Goal: Entertainment & Leisure: Browse casually

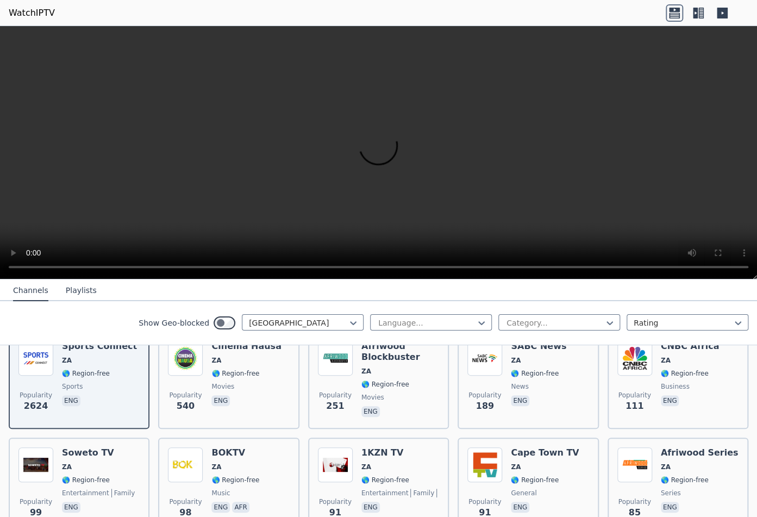
scroll to position [217, 0]
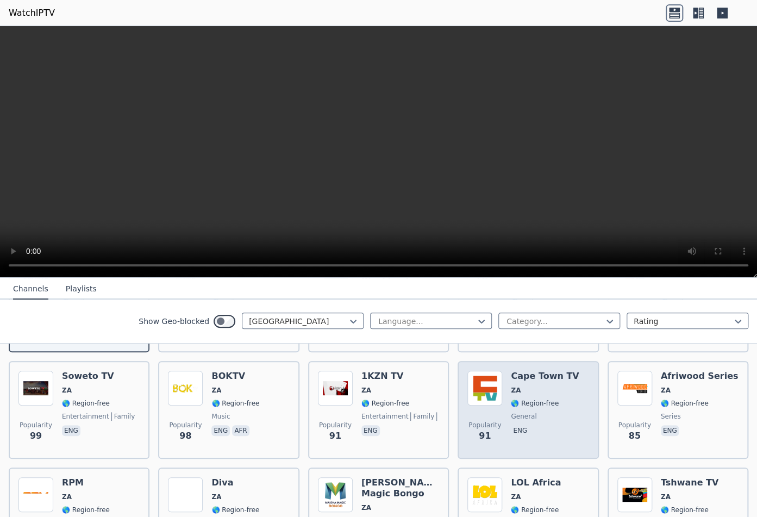
click at [481, 377] on img at bounding box center [485, 388] width 35 height 35
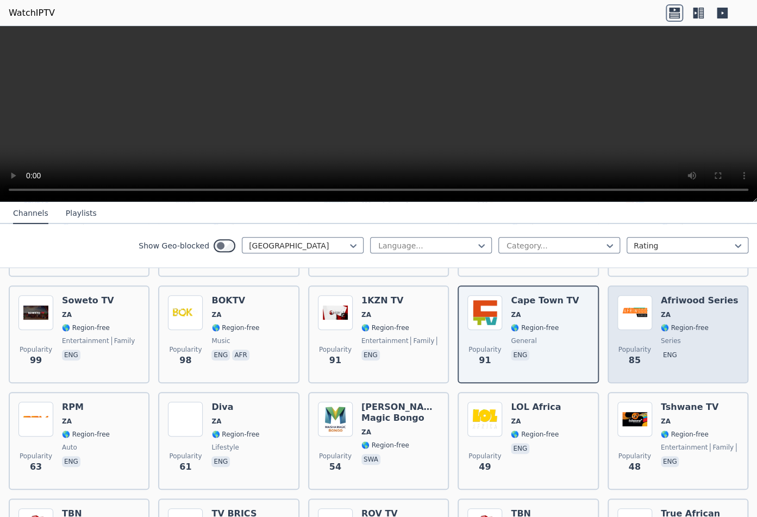
click at [690, 295] on h6 "Afriwood Series" at bounding box center [700, 300] width 78 height 11
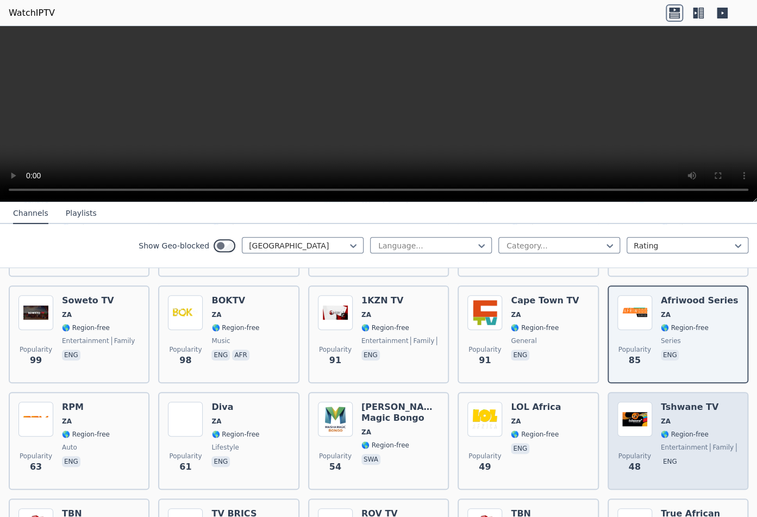
click at [673, 402] on h6 "Tshwane TV" at bounding box center [700, 407] width 78 height 11
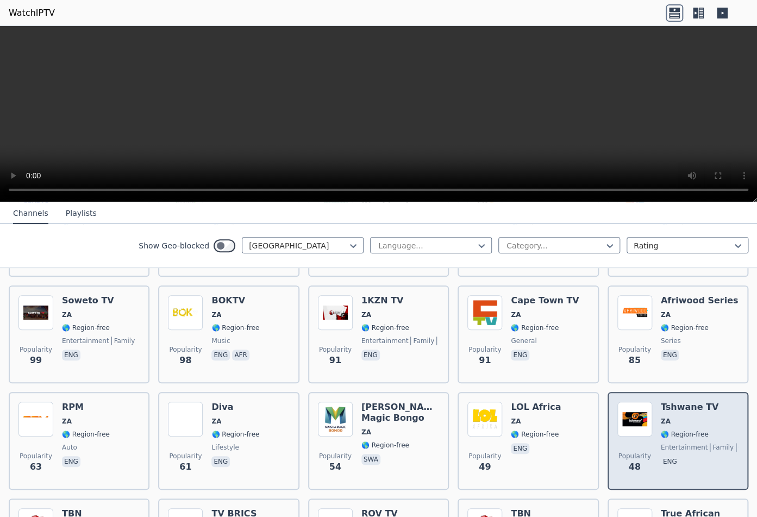
click at [671, 402] on h6 "Tshwane TV" at bounding box center [700, 407] width 78 height 11
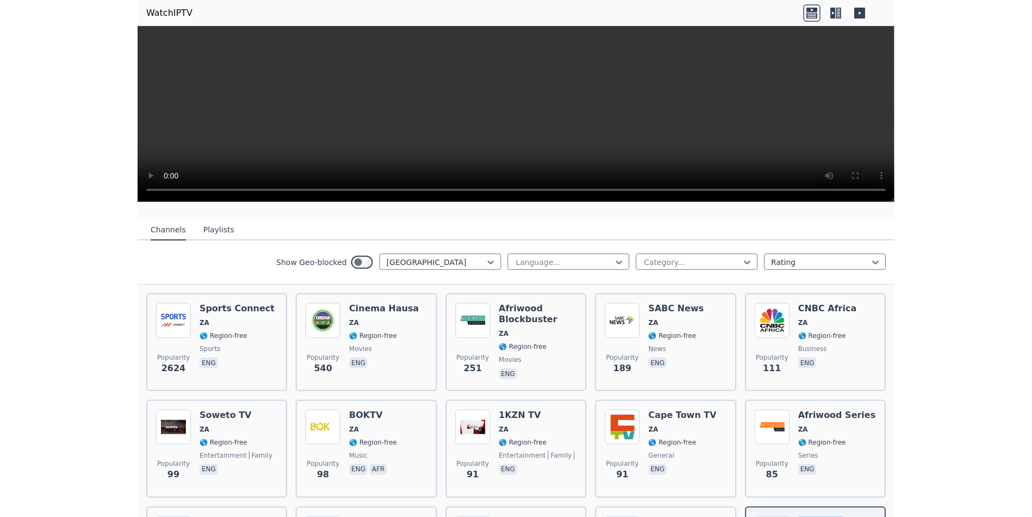
scroll to position [0, 0]
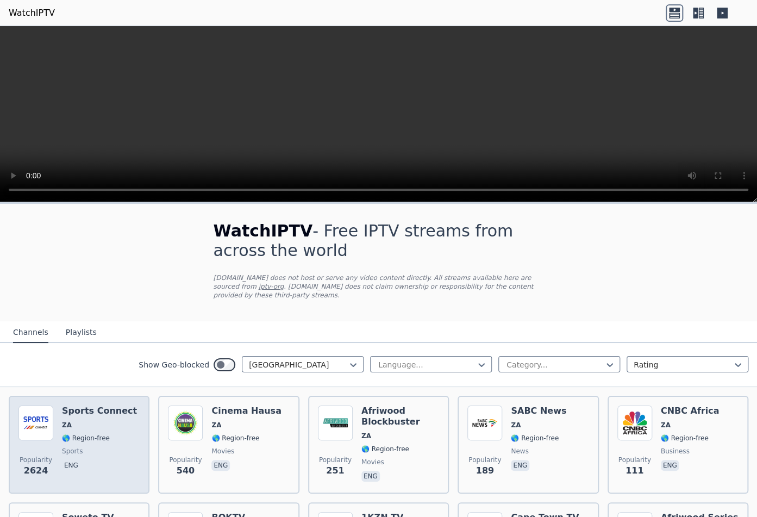
click at [117, 406] on h6 "Sports Connect" at bounding box center [99, 411] width 75 height 11
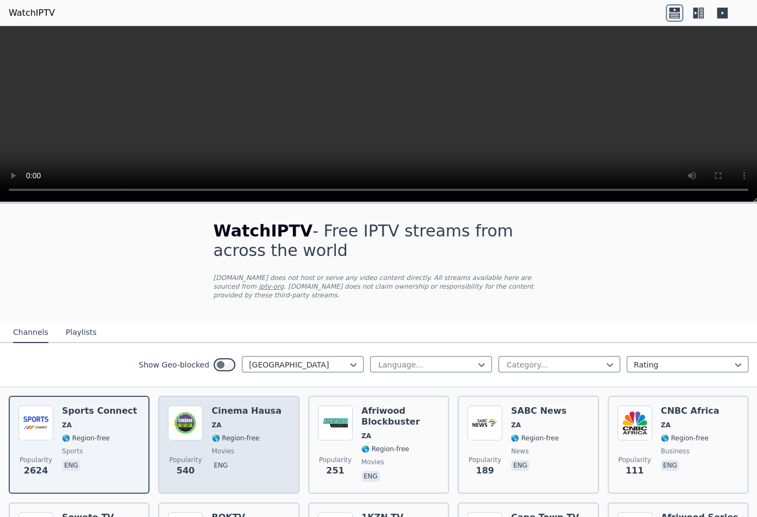
click at [272, 412] on div "Popularity 540 Cinema Hausa ZA 🌎 Region-free movies eng" at bounding box center [228, 445] width 121 height 78
click at [273, 413] on div "Popularity 540 Cinema Hausa ZA 🌎 Region-free movies eng" at bounding box center [228, 445] width 121 height 78
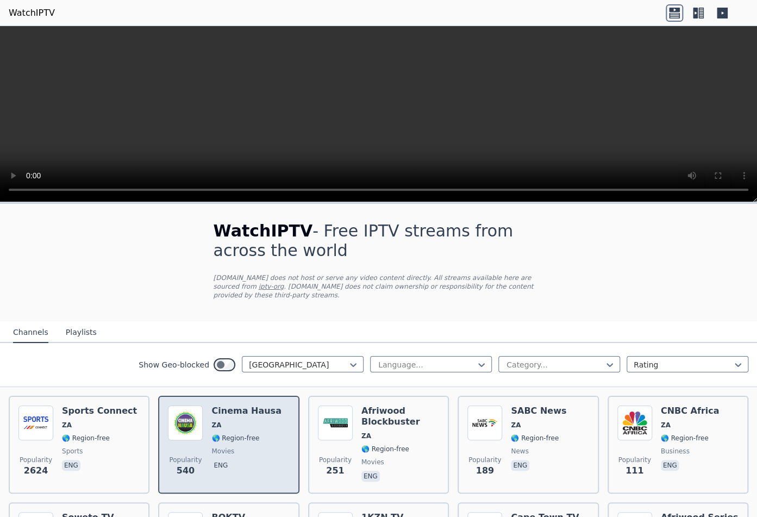
click at [273, 414] on div "Popularity 540 Cinema Hausa ZA 🌎 Region-free movies eng" at bounding box center [228, 445] width 121 height 78
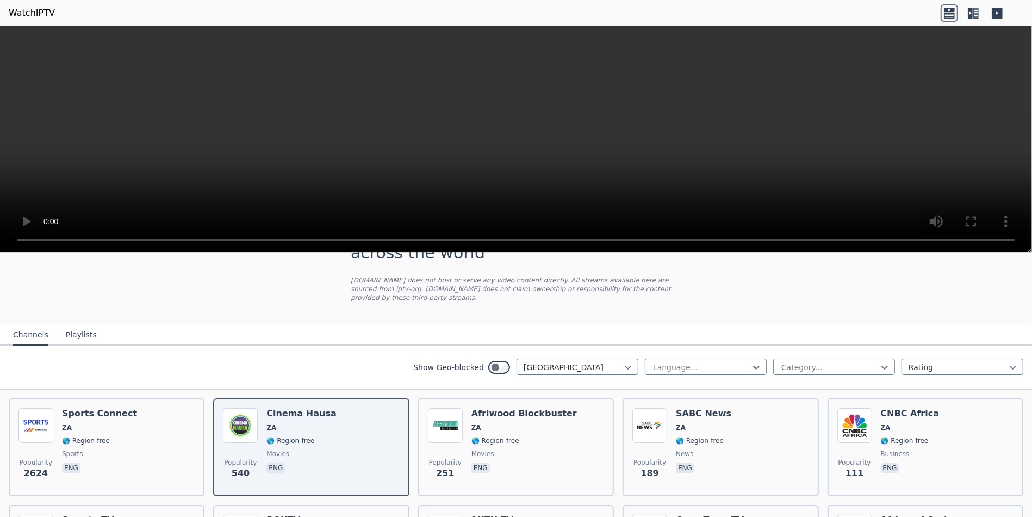
scroll to position [72, 0]
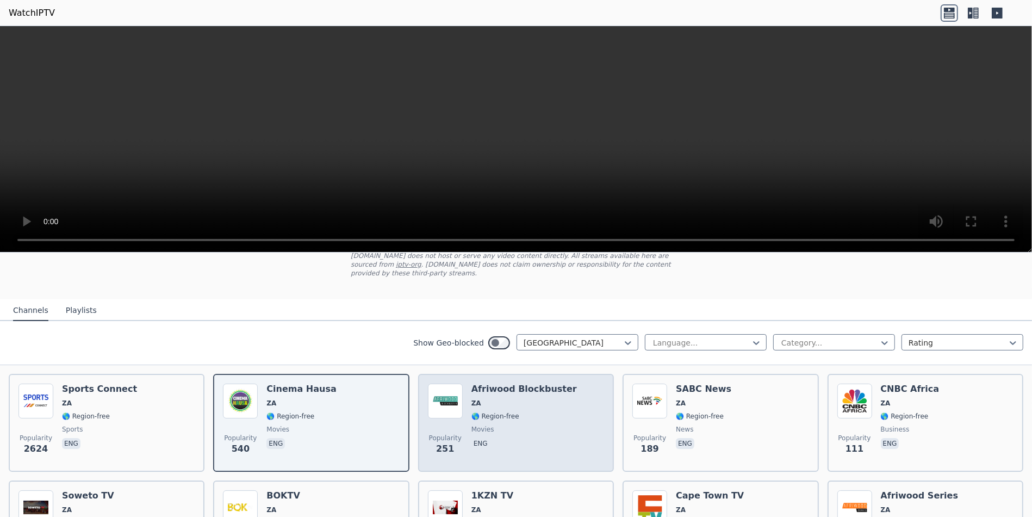
click at [527, 399] on span "ZA" at bounding box center [523, 403] width 105 height 9
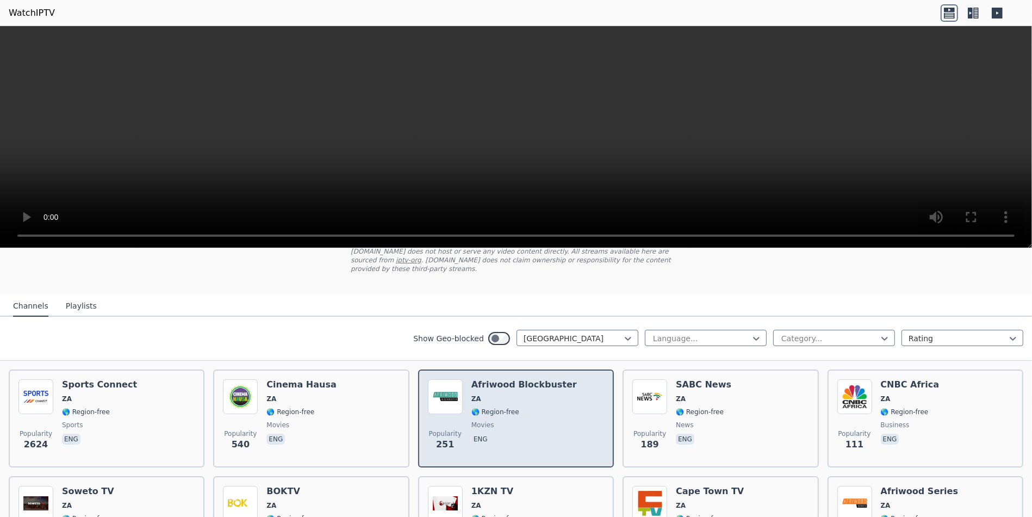
click at [514, 394] on div "Afriwood Blockbuster ZA 🌎 Region-free movies eng" at bounding box center [523, 418] width 105 height 78
click at [515, 394] on span "ZA" at bounding box center [523, 398] width 105 height 9
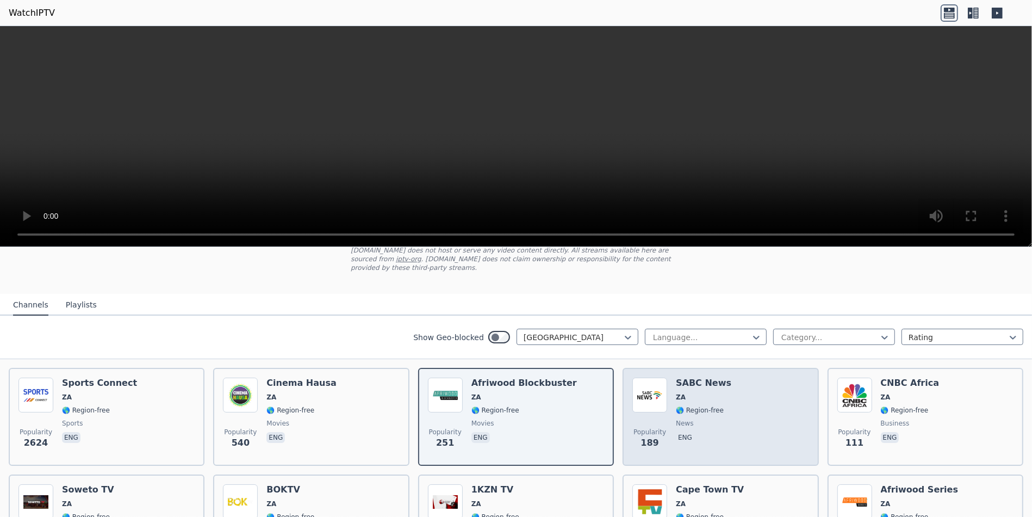
click at [696, 383] on div "SABC News ZA 🌎 Region-free news eng" at bounding box center [703, 416] width 55 height 78
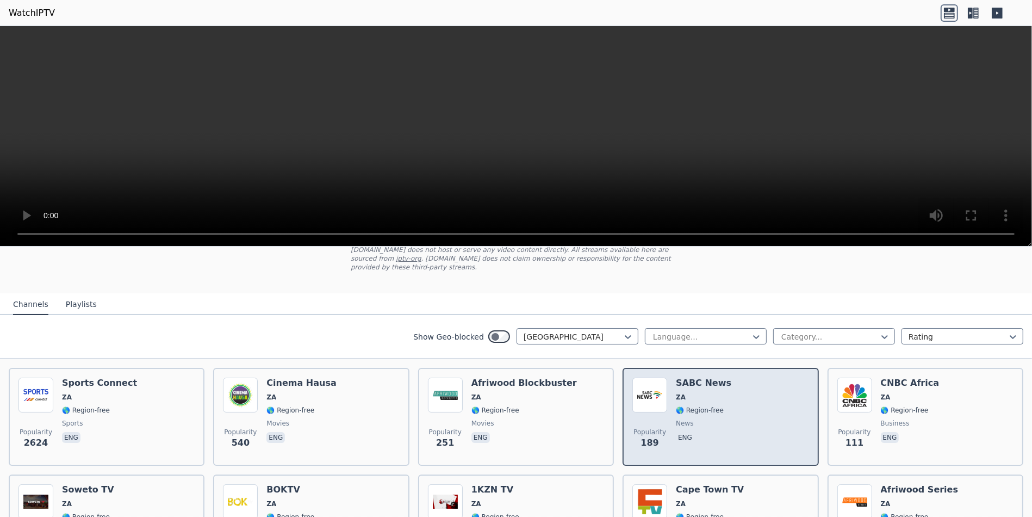
click at [696, 383] on div "SABC News ZA 🌎 Region-free news eng" at bounding box center [703, 416] width 55 height 78
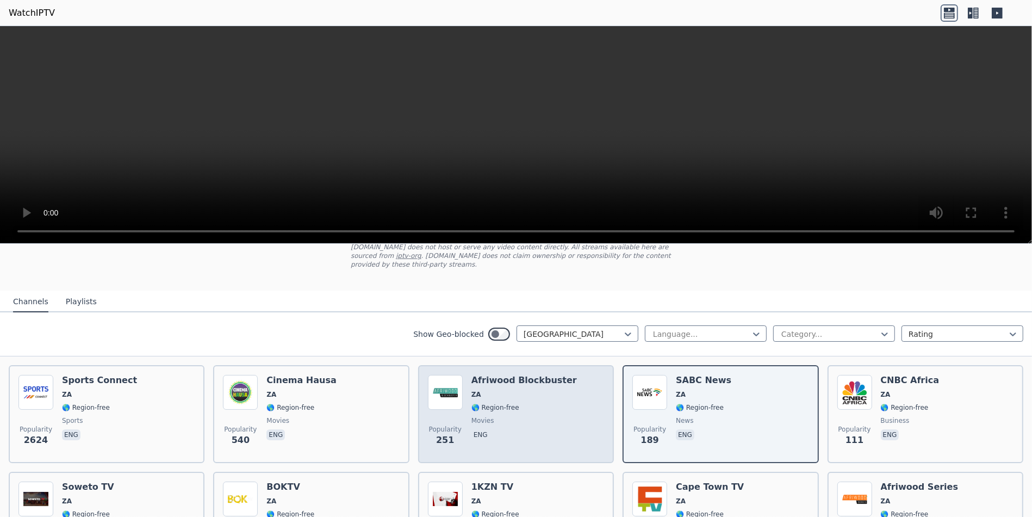
click at [513, 376] on div "Afriwood Blockbuster ZA 🌎 Region-free movies eng" at bounding box center [523, 414] width 105 height 78
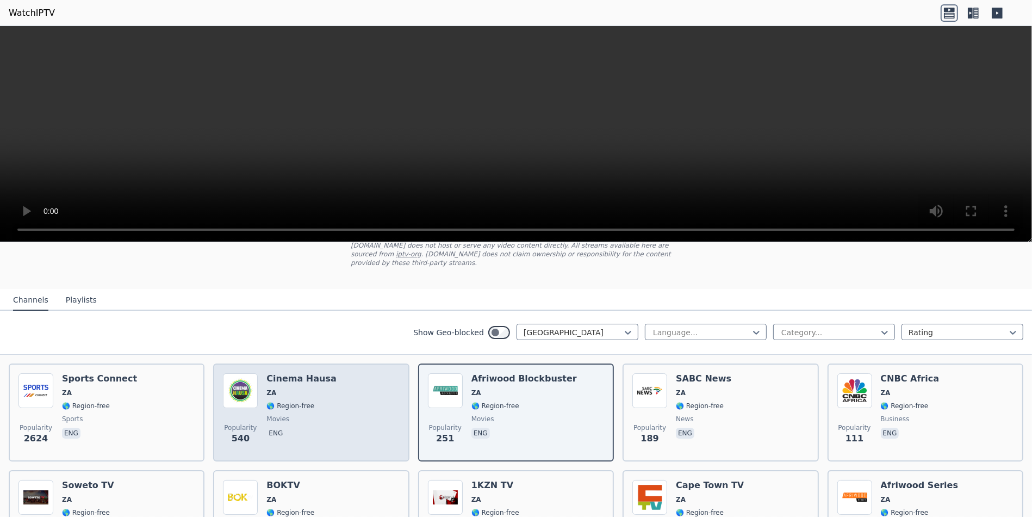
click at [304, 388] on span "ZA" at bounding box center [301, 392] width 70 height 9
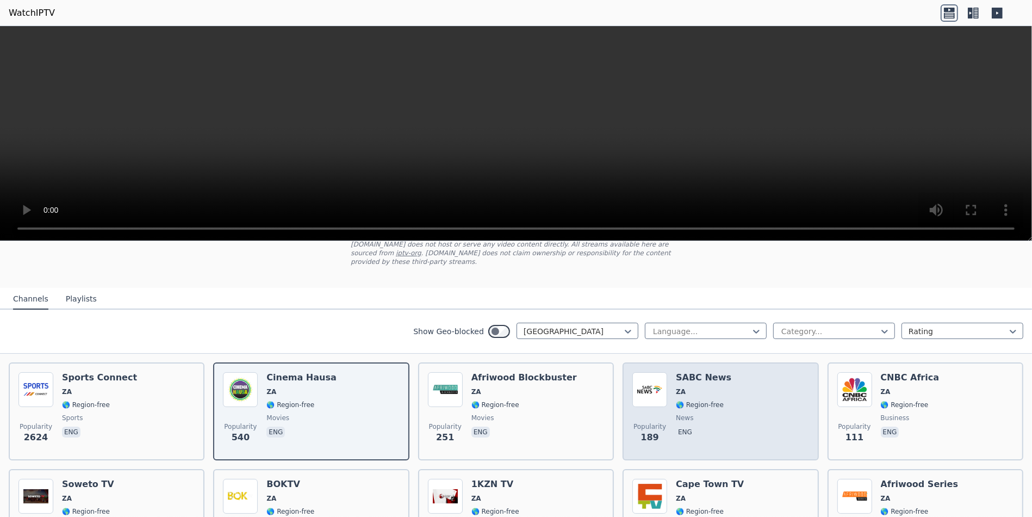
click at [678, 387] on span "ZA" at bounding box center [703, 391] width 55 height 9
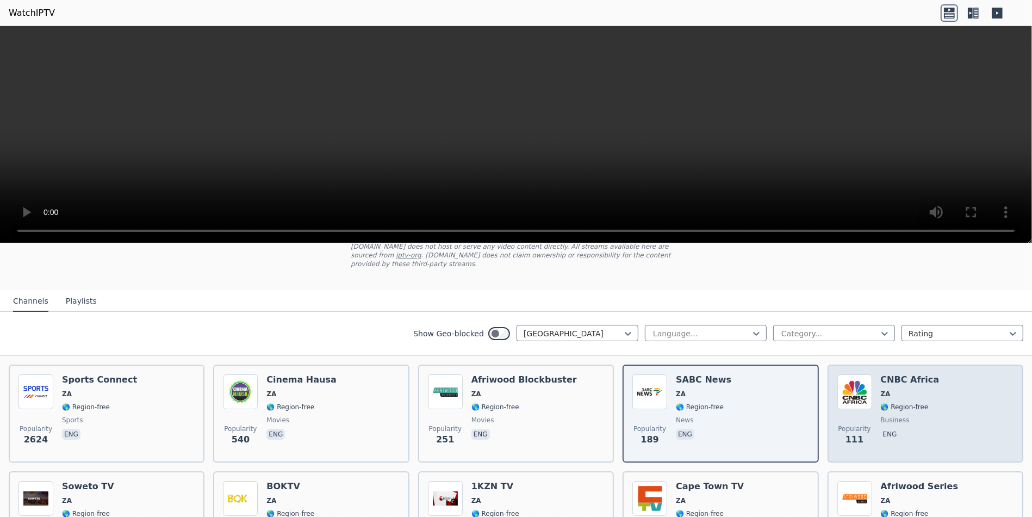
click at [757, 402] on span "🌎 Region-free" at bounding box center [905, 406] width 48 height 9
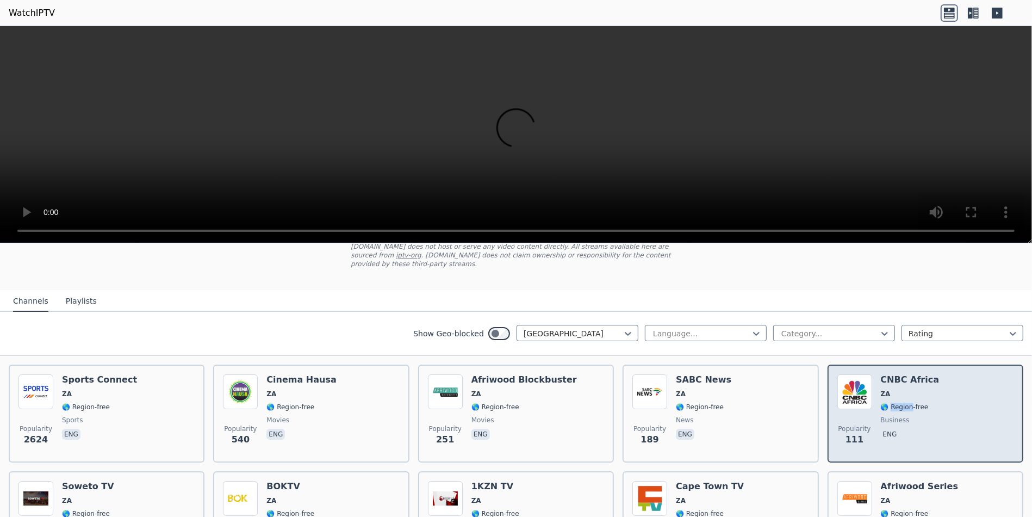
click at [757, 402] on span "🌎 Region-free" at bounding box center [905, 406] width 48 height 9
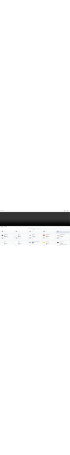
scroll to position [217, 0]
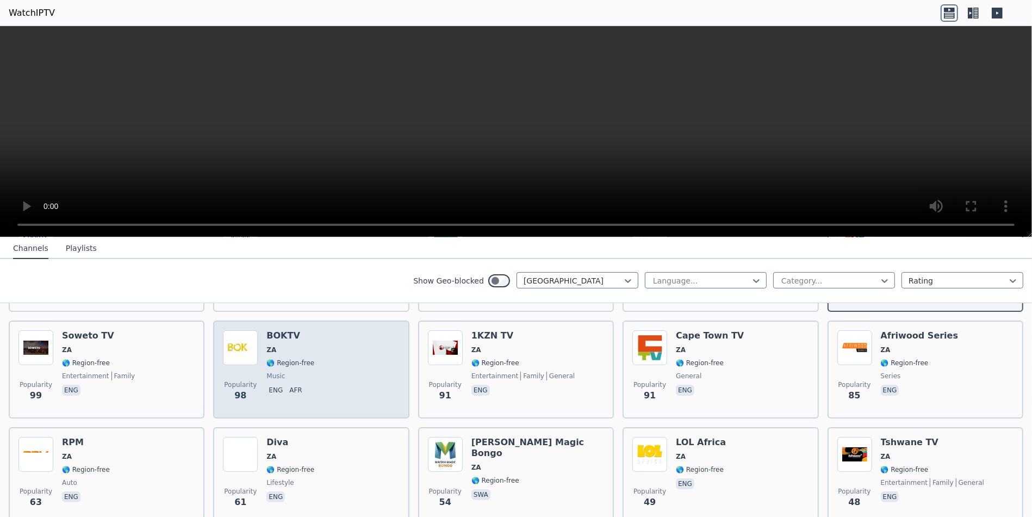
click at [291, 358] on span "🌎 Region-free" at bounding box center [290, 362] width 48 height 9
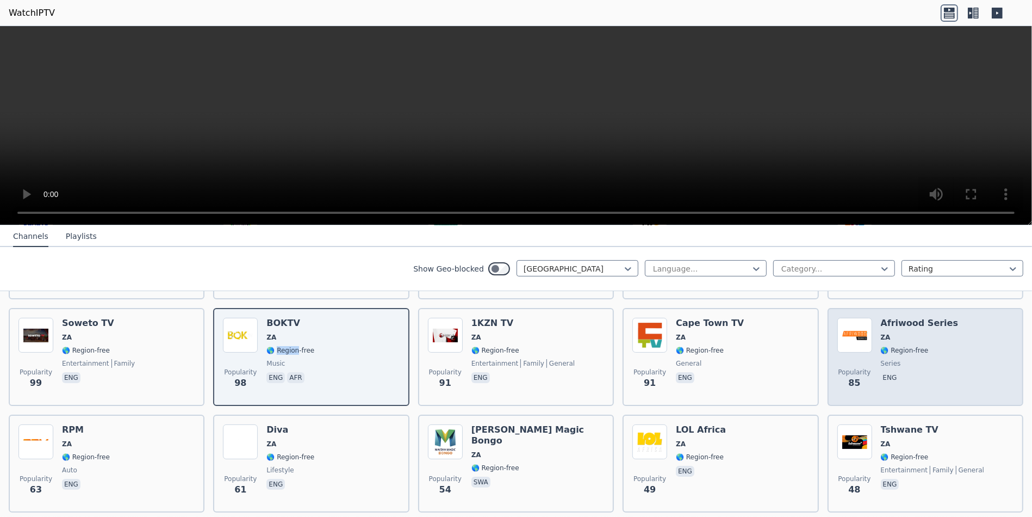
click at [757, 335] on div "Afriwood Series ZA 🌎 Region-free series eng" at bounding box center [920, 357] width 78 height 78
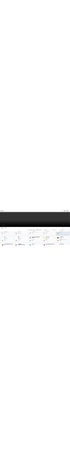
scroll to position [290, 0]
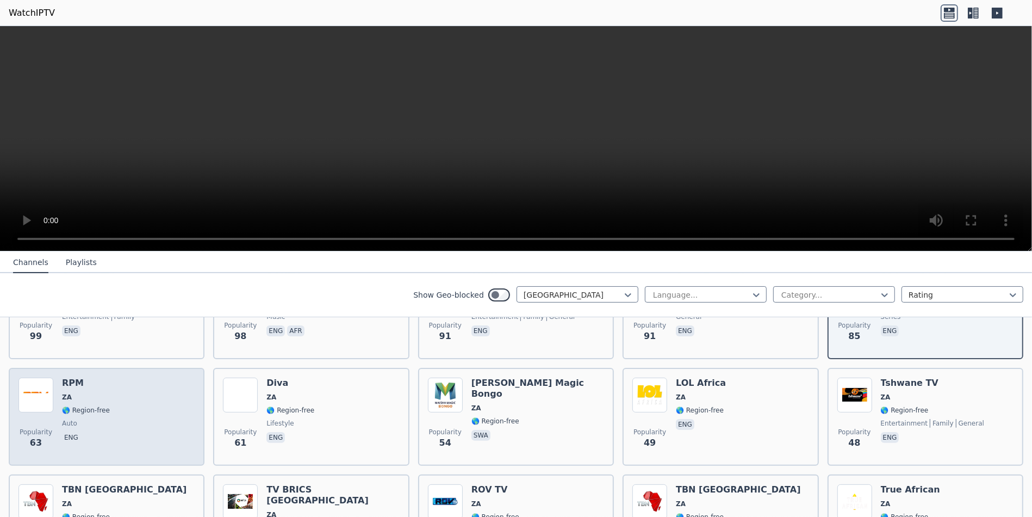
click at [85, 393] on span "ZA" at bounding box center [86, 397] width 48 height 9
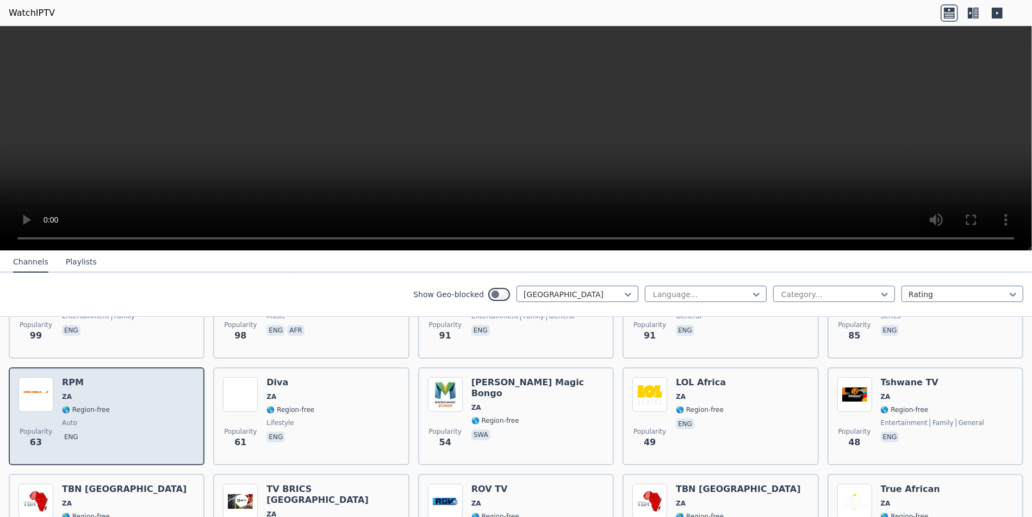
click at [85, 392] on span "ZA" at bounding box center [86, 396] width 48 height 9
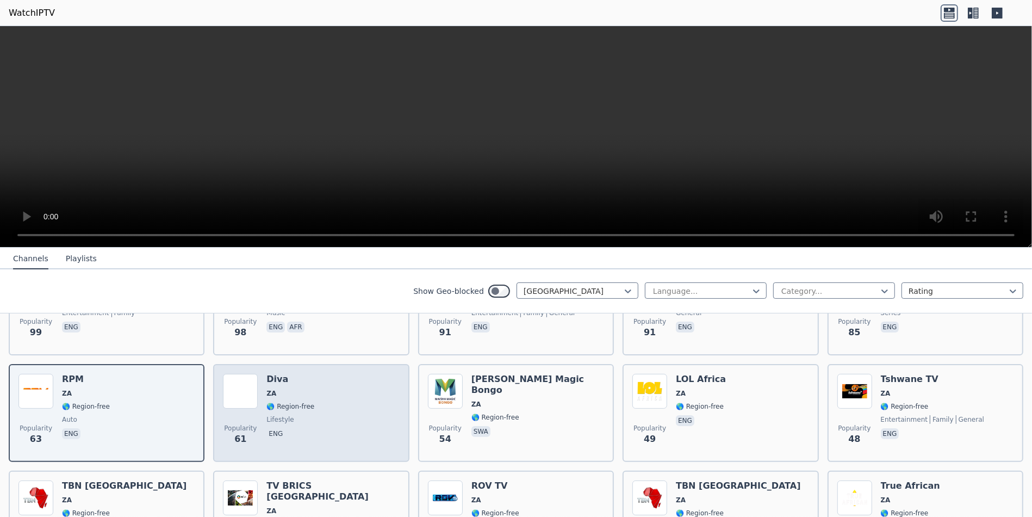
click at [303, 389] on span "ZA" at bounding box center [290, 393] width 48 height 9
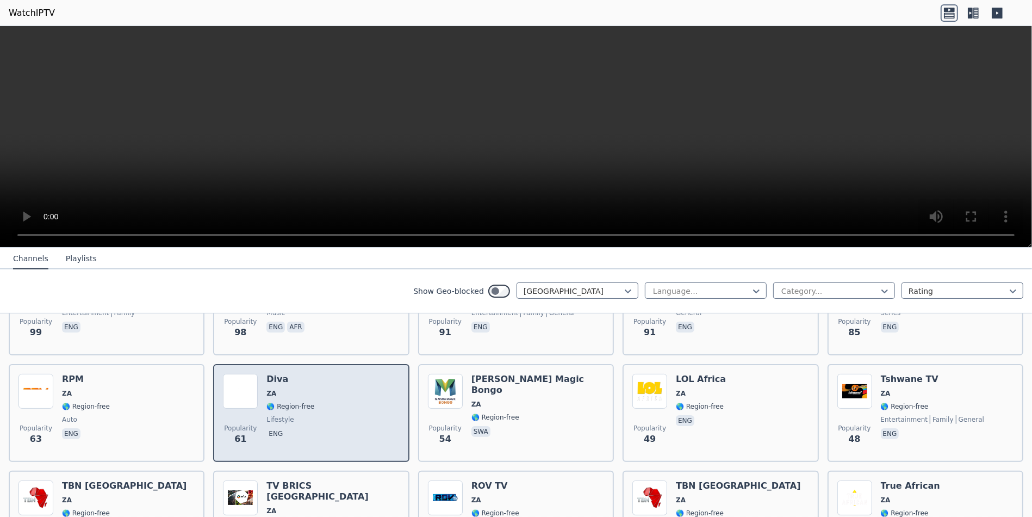
click at [303, 389] on span "ZA" at bounding box center [290, 393] width 48 height 9
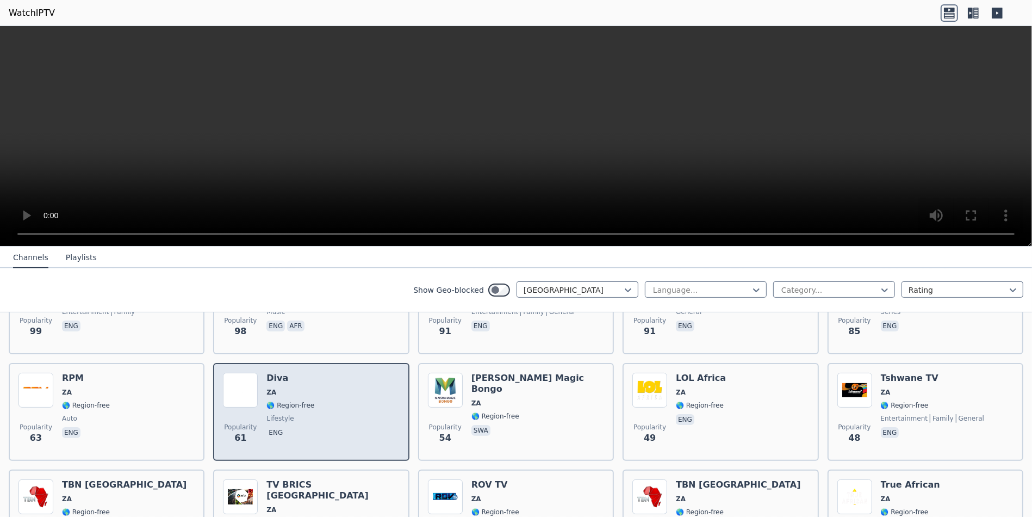
click at [318, 385] on div "Popularity 61 Diva ZA 🌎 Region-free lifestyle eng" at bounding box center [311, 411] width 176 height 78
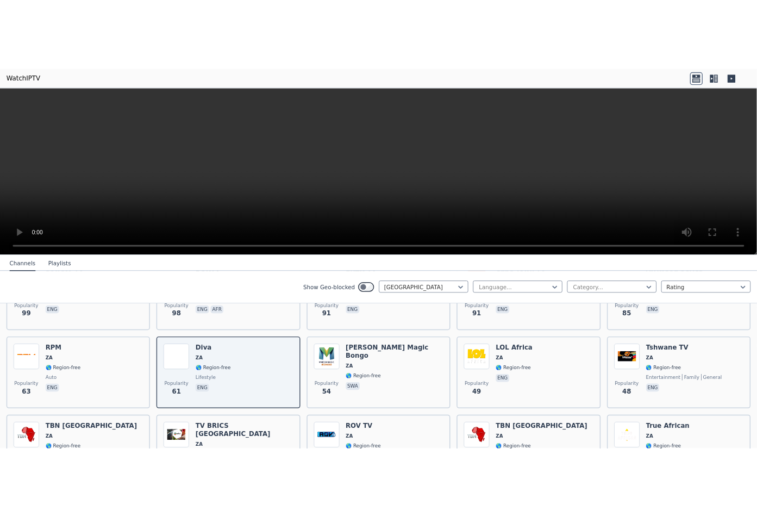
scroll to position [297, 0]
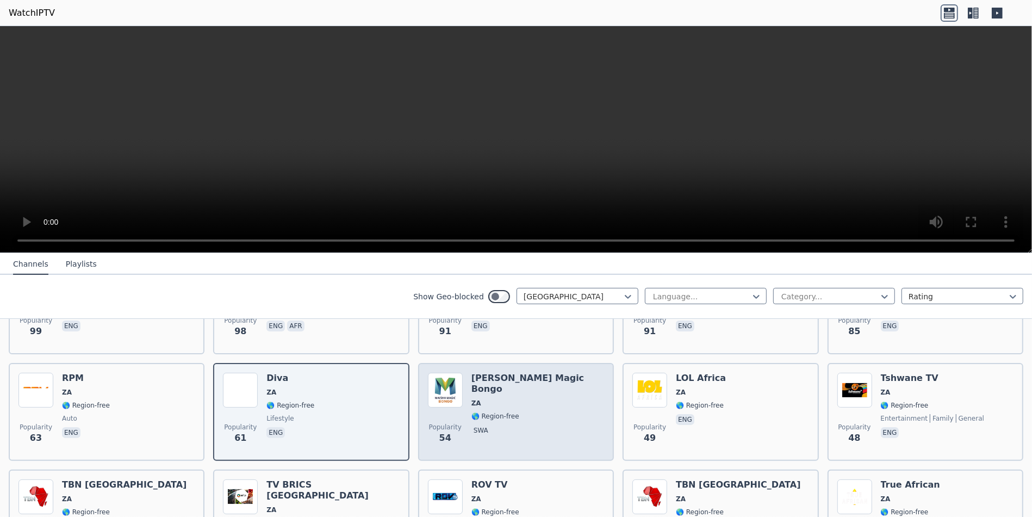
click at [525, 399] on span "ZA" at bounding box center [537, 403] width 133 height 9
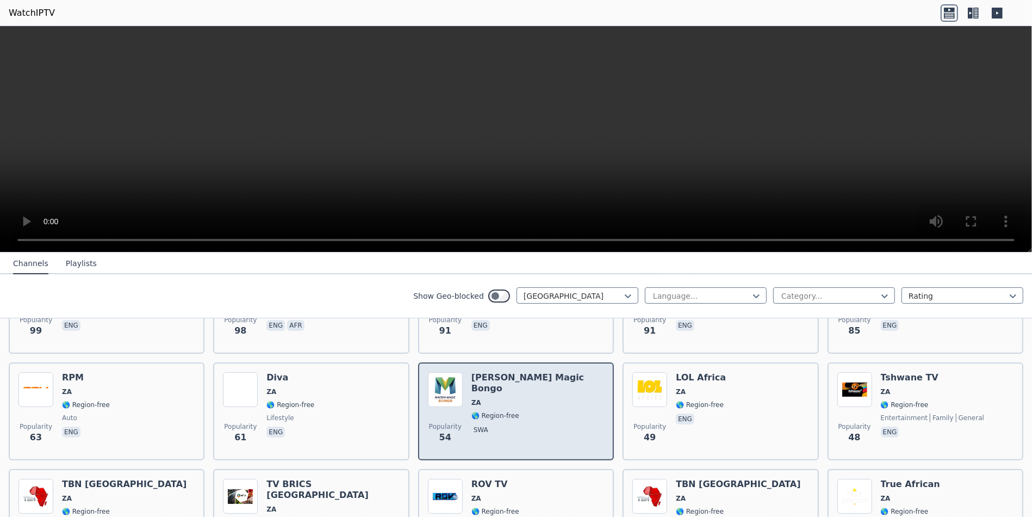
click at [525, 398] on span "ZA" at bounding box center [537, 402] width 133 height 9
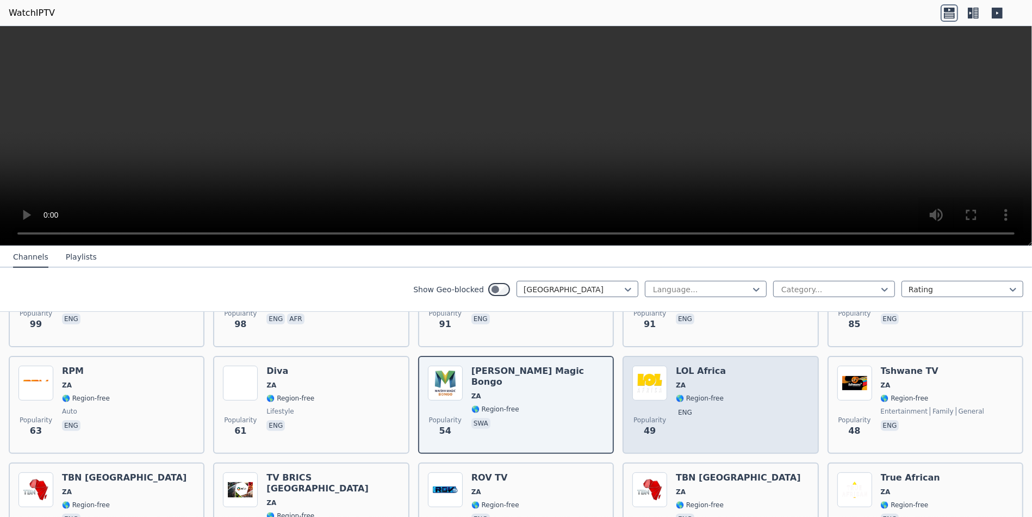
click at [683, 381] on span "ZA" at bounding box center [701, 385] width 50 height 9
